Goal: Information Seeking & Learning: Learn about a topic

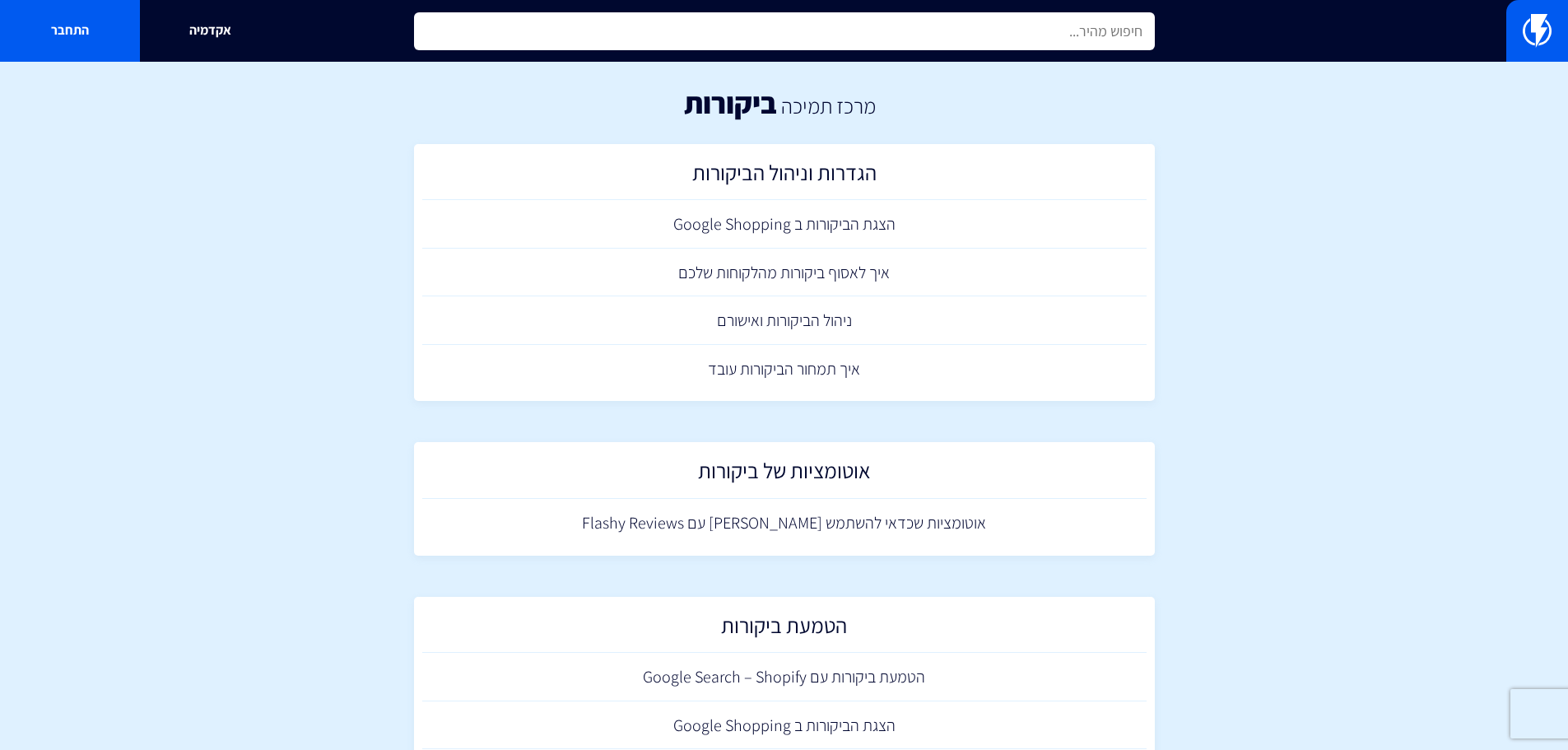
click at [807, 34] on input "text" at bounding box center [784, 31] width 741 height 38
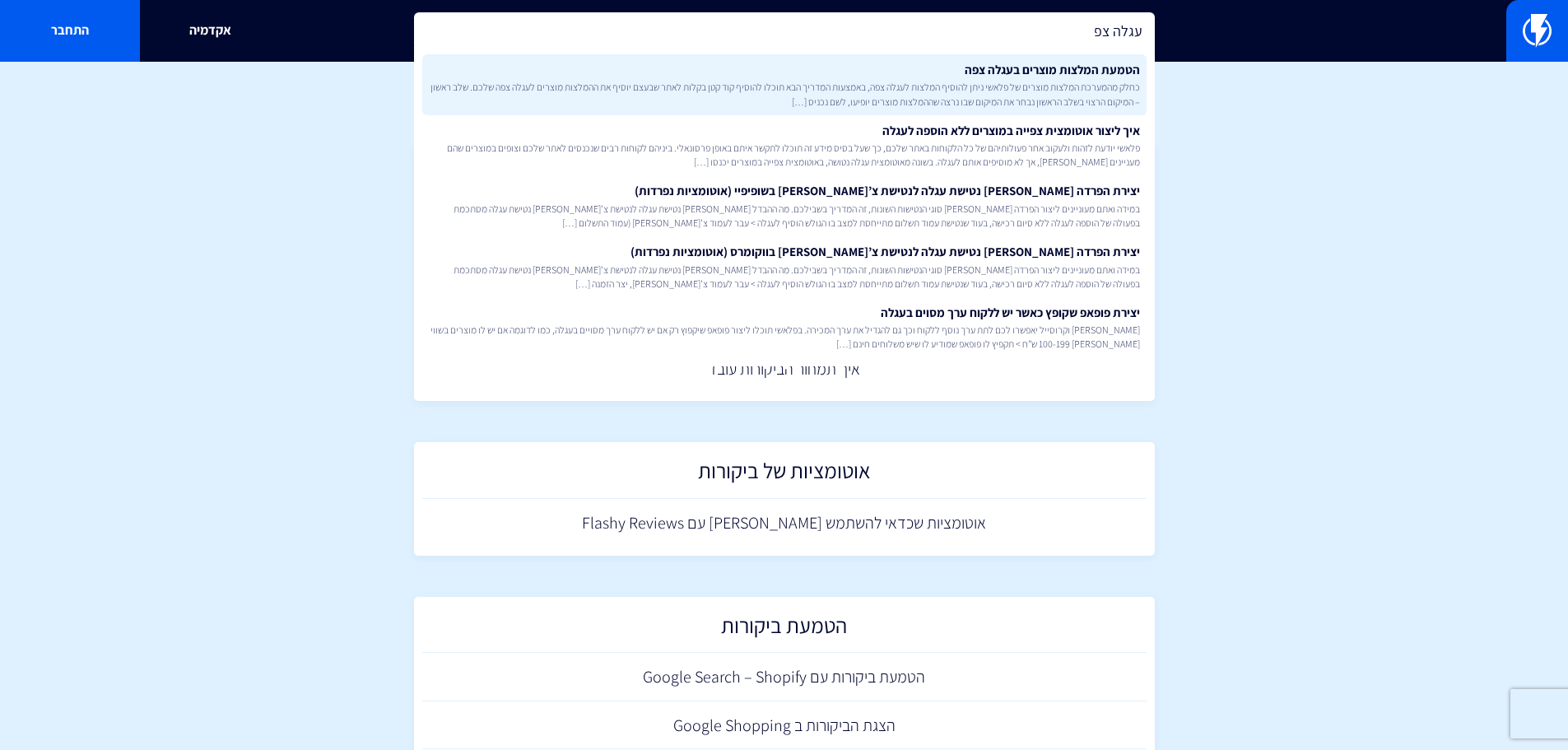
type input "עגלה צפ"
click at [835, 76] on link "הטמעת המלצות מוצרים בעגלה צפה כחלק מהמערכת המלצות מוצרים של פלאשי ניתן להוסיף ה…" at bounding box center [784, 84] width 724 height 61
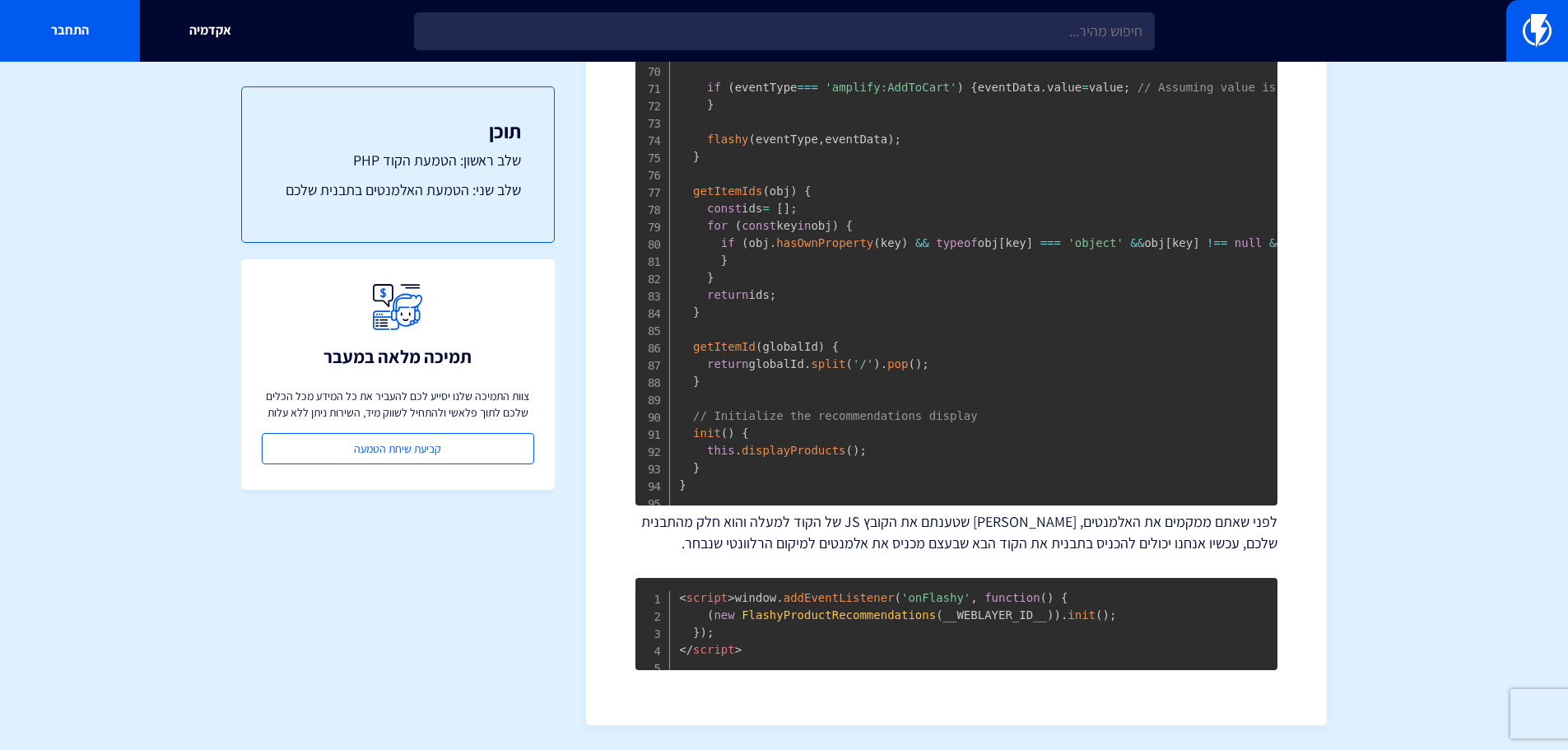
scroll to position [2833, 0]
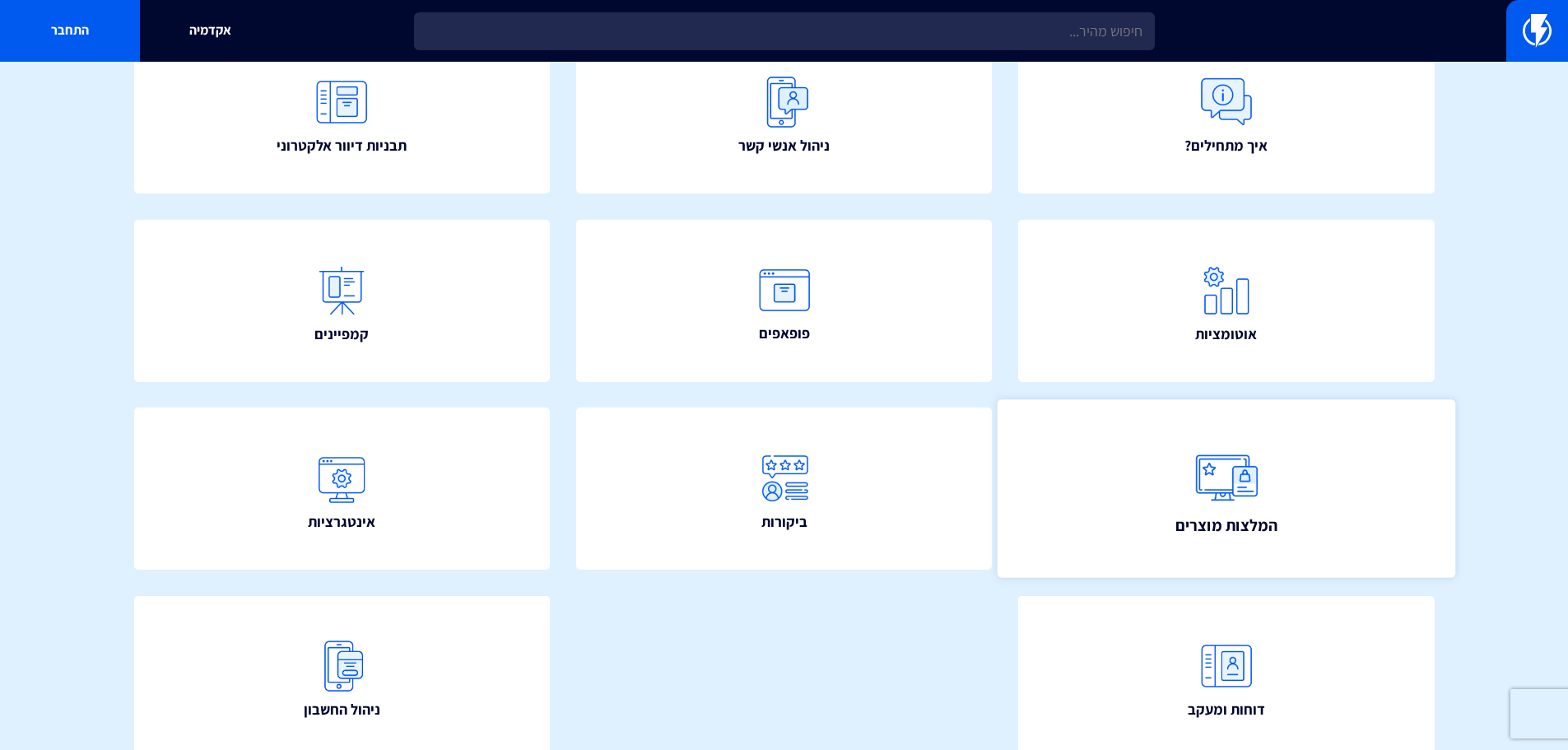
scroll to position [215, 0]
click at [1319, 487] on link "המלצות מוצרים" at bounding box center [1226, 488] width 458 height 178
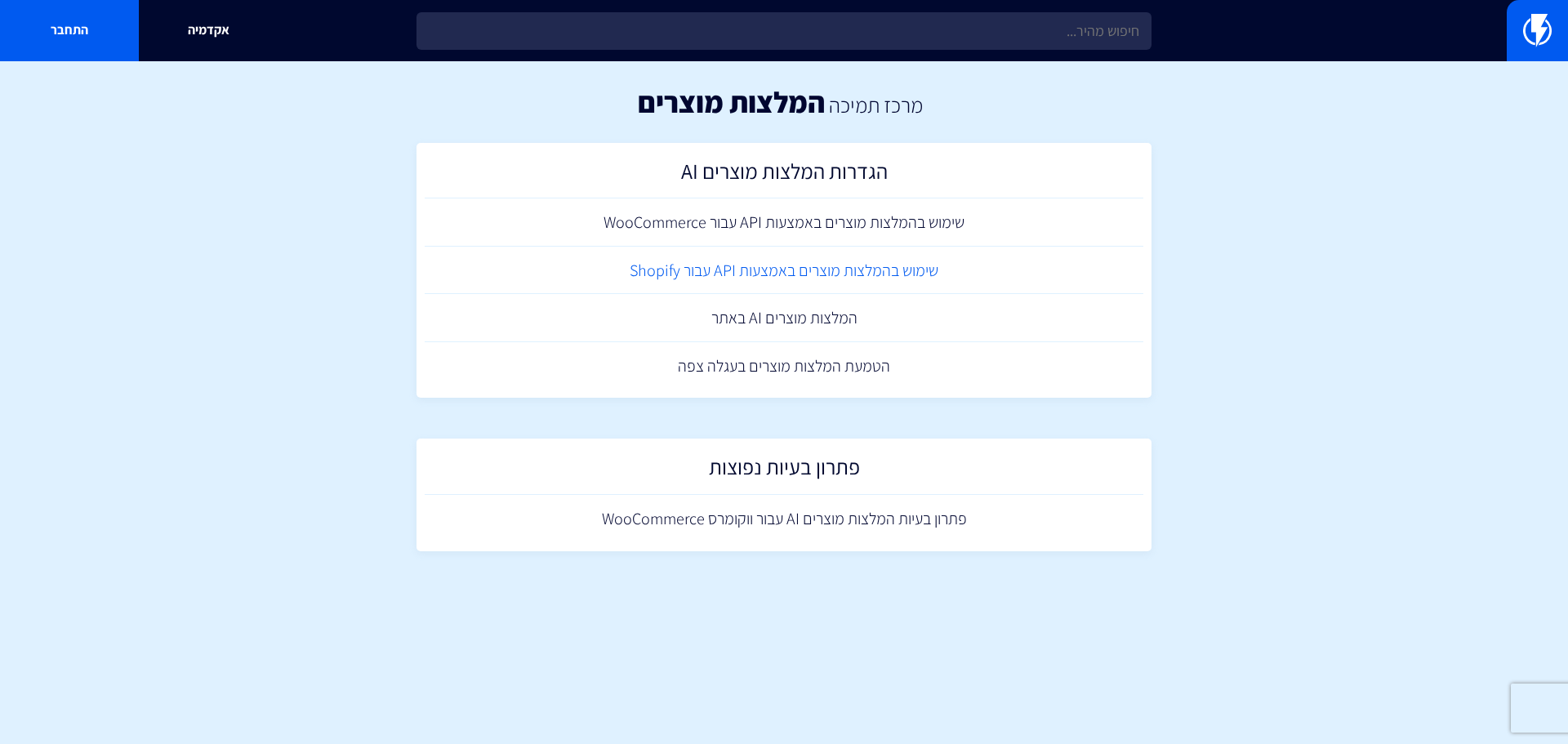
click at [914, 263] on link "שימוש בהמלצות מוצרים באמצעות API עבור Shopify" at bounding box center [784, 270] width 718 height 48
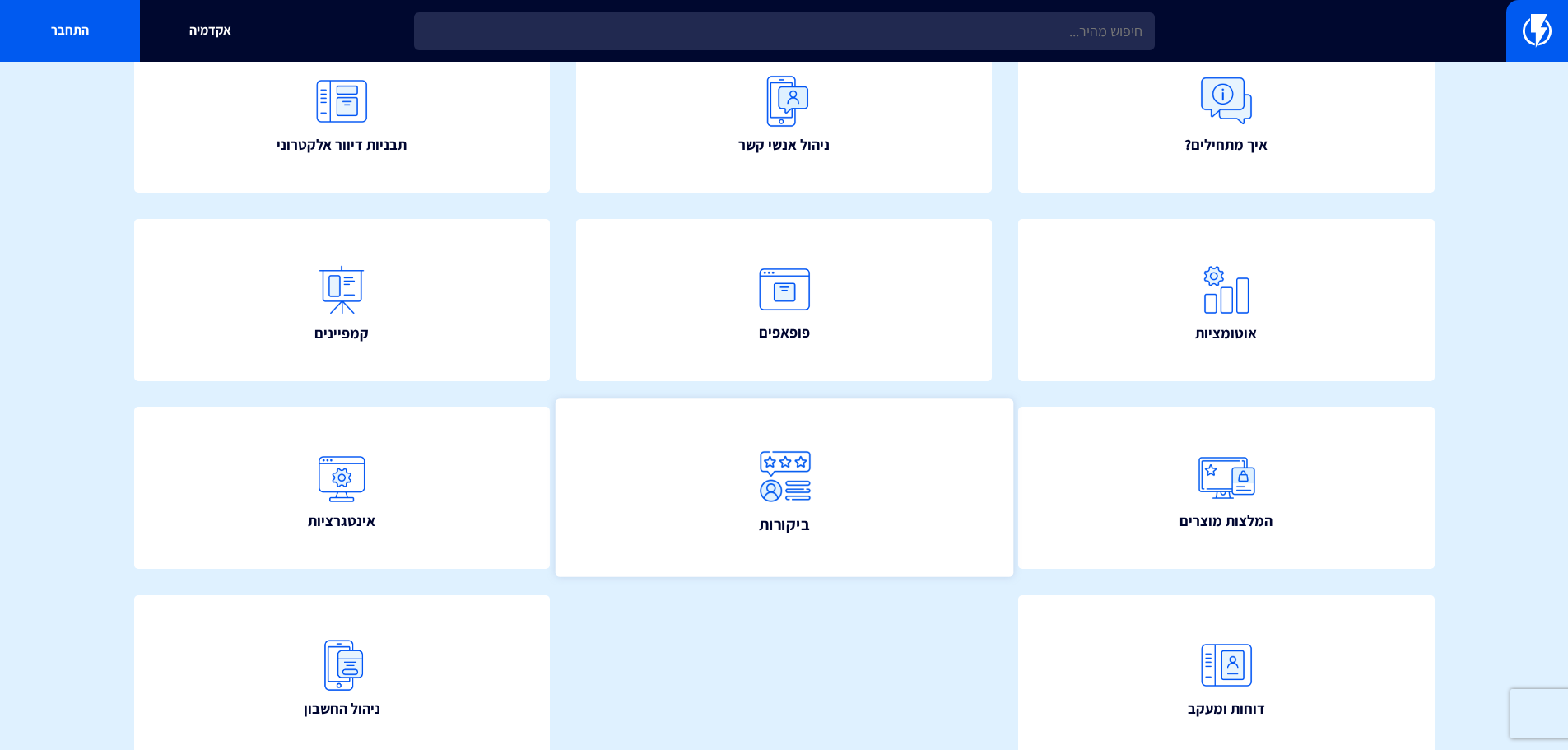
click at [915, 493] on link "ביקורות" at bounding box center [784, 488] width 458 height 178
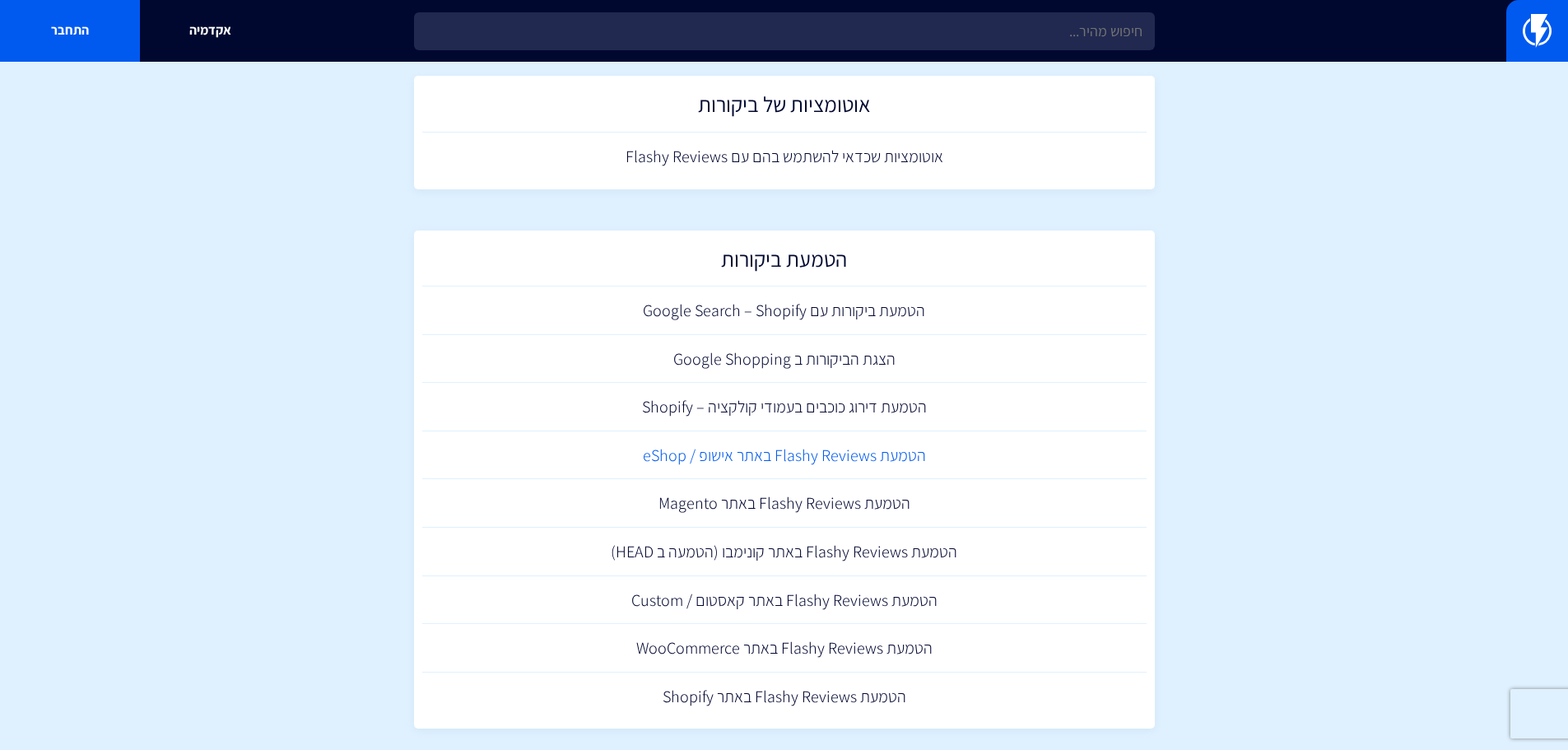
scroll to position [386, 0]
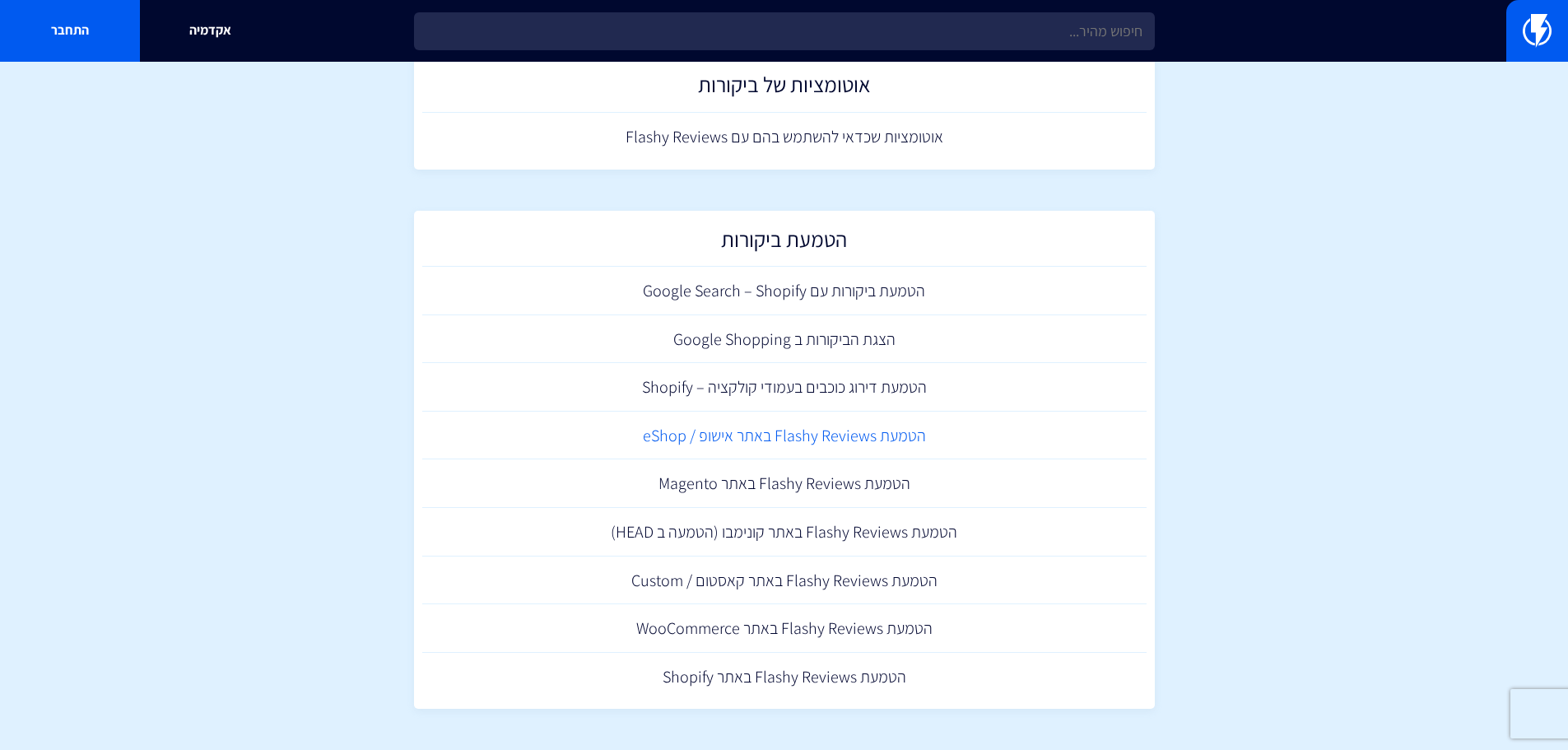
click at [890, 437] on link "הטמעת Flashy Reviews באתר אישופ / eShop" at bounding box center [784, 436] width 724 height 49
